Goal: Check status: Check status

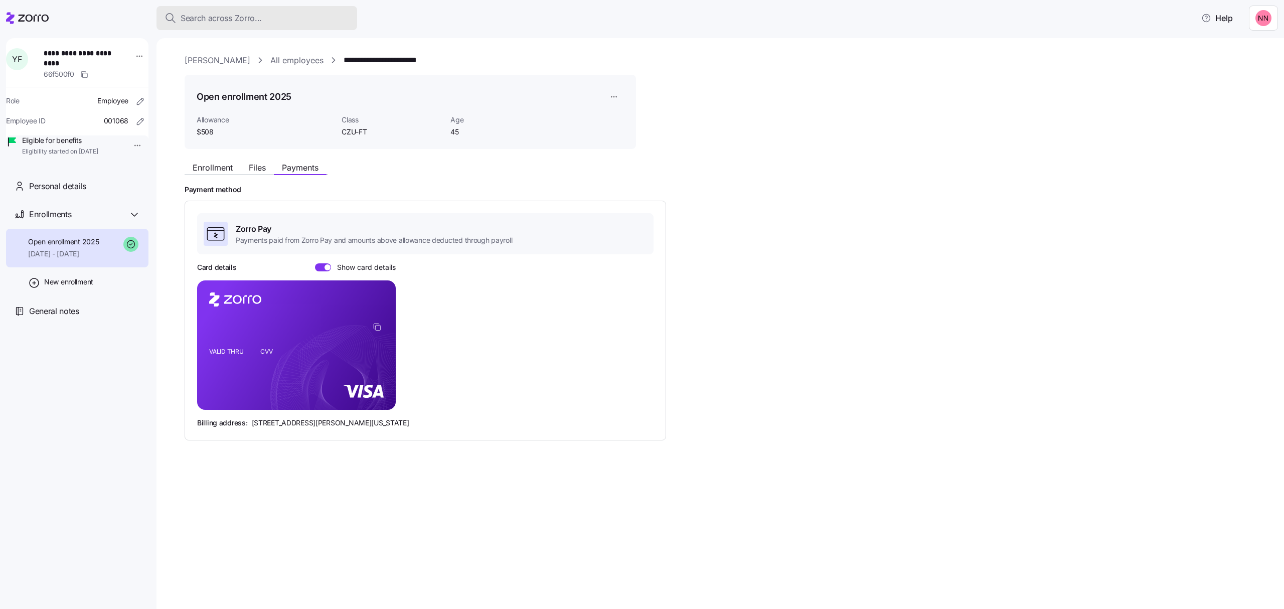
click at [251, 14] on span "Search across Zorro..." at bounding box center [221, 18] width 81 height 13
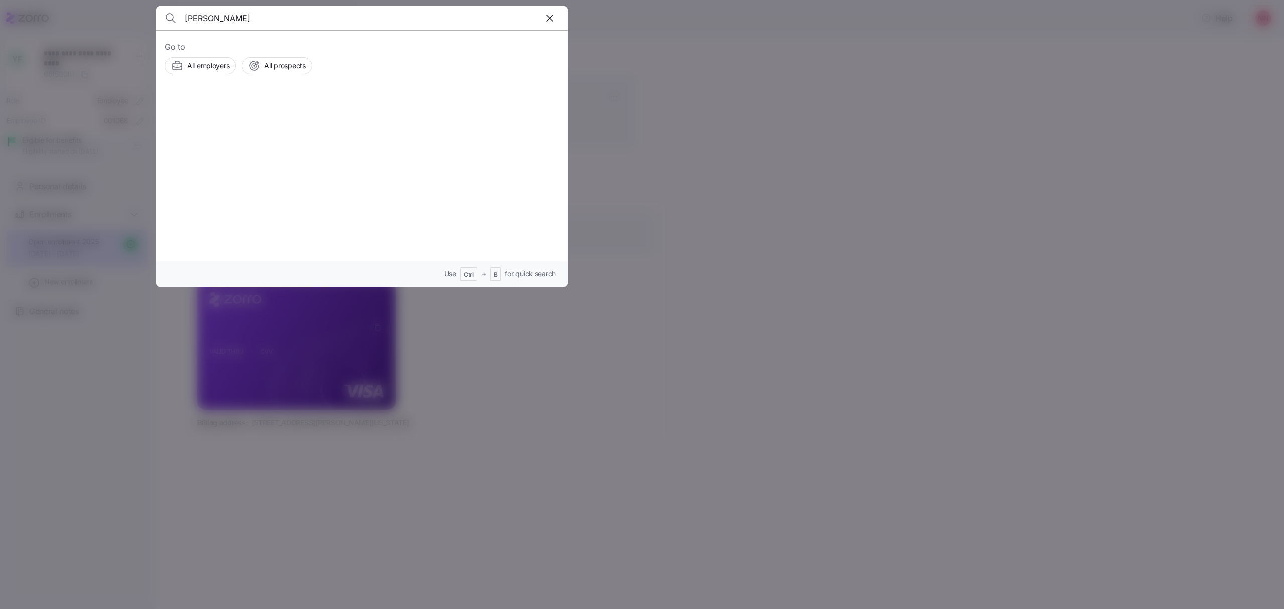
type input "[PERSON_NAME]"
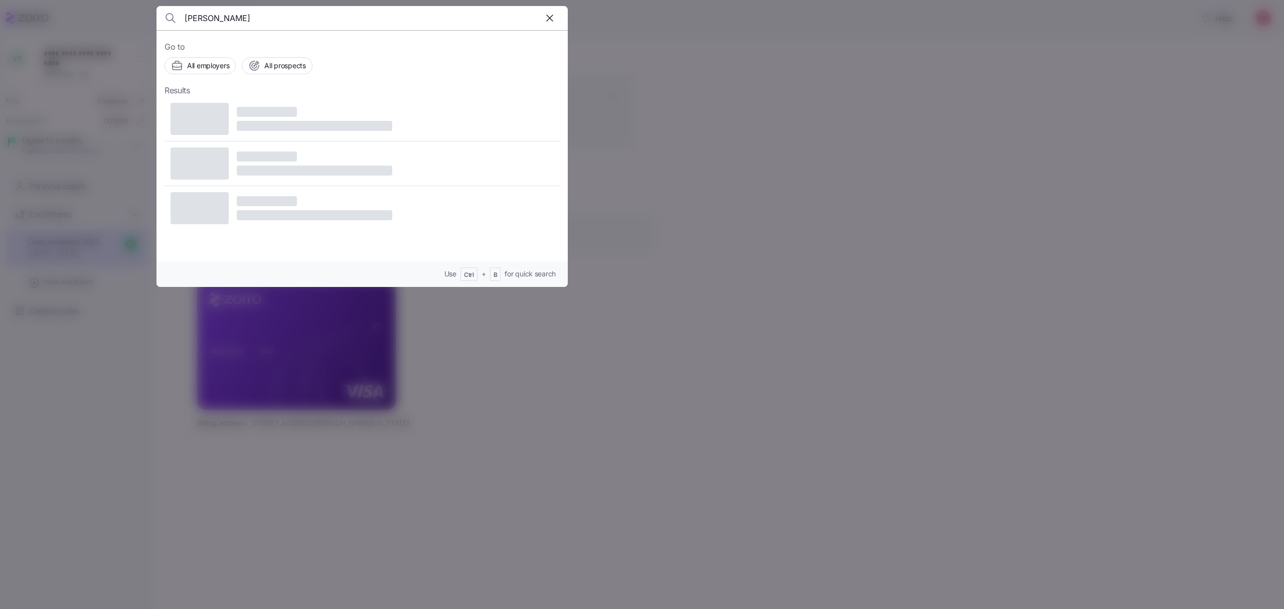
click at [257, 23] on input "[PERSON_NAME]" at bounding box center [313, 18] width 257 height 24
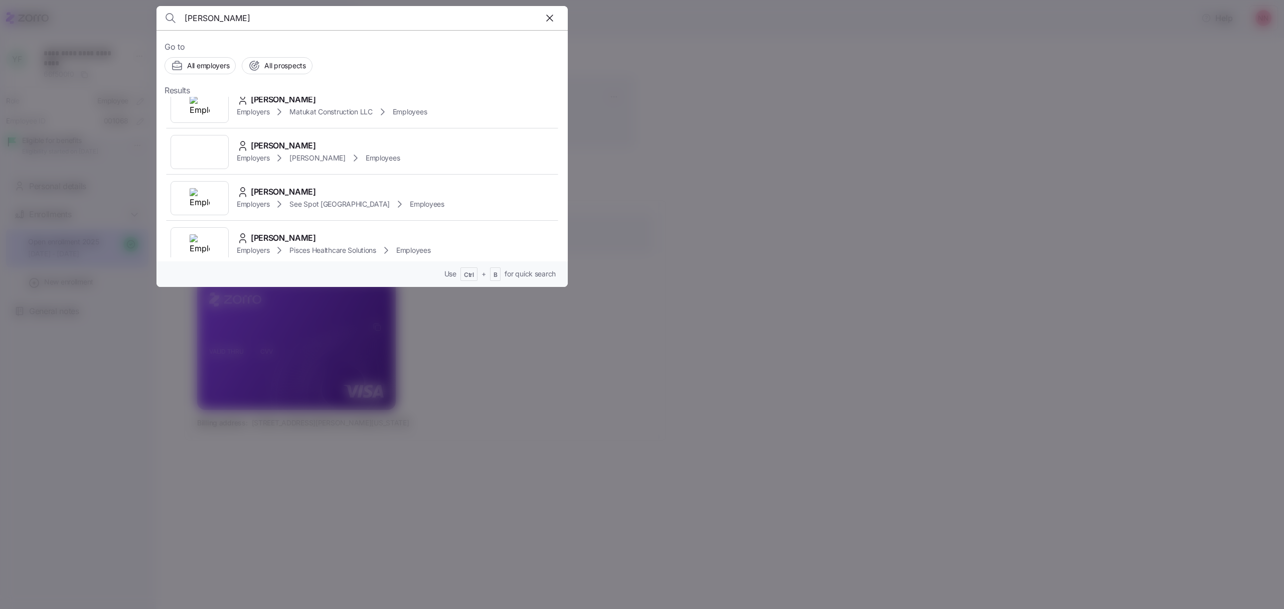
scroll to position [133, 0]
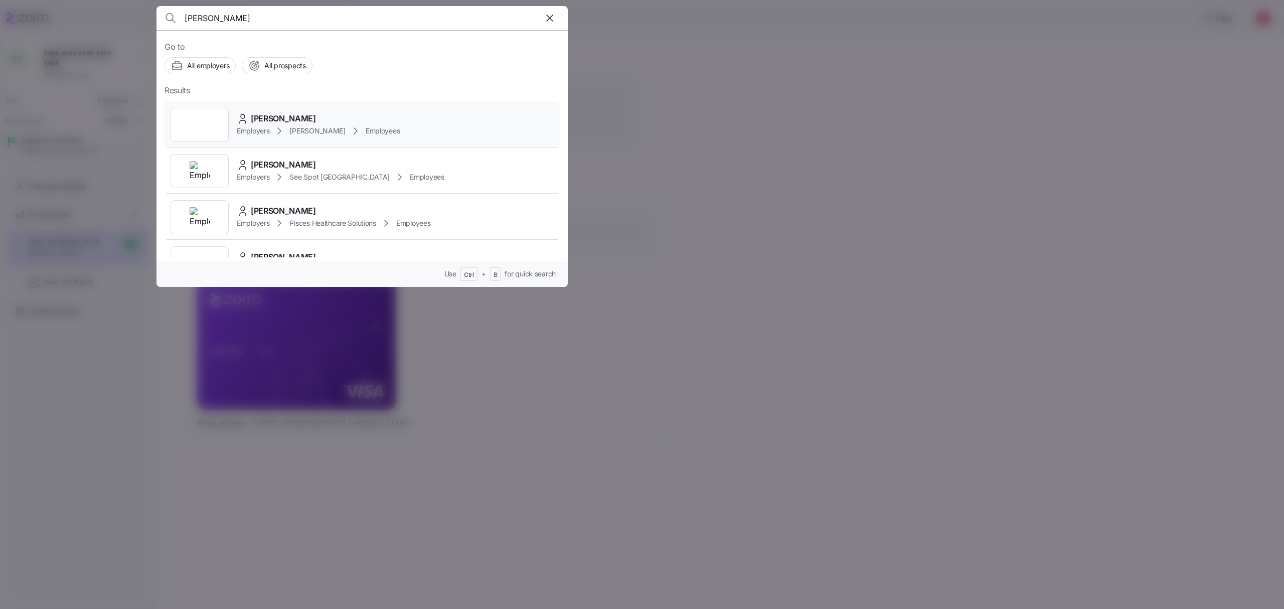
click at [350, 129] on icon at bounding box center [356, 131] width 12 height 12
